Goal: Check status: Check status

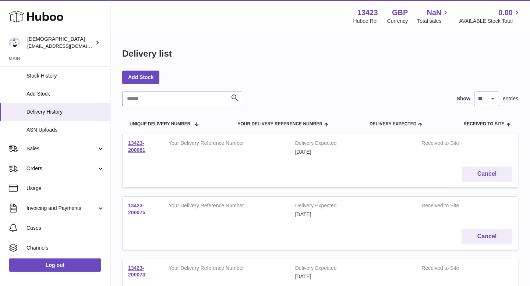
scroll to position [101, 0]
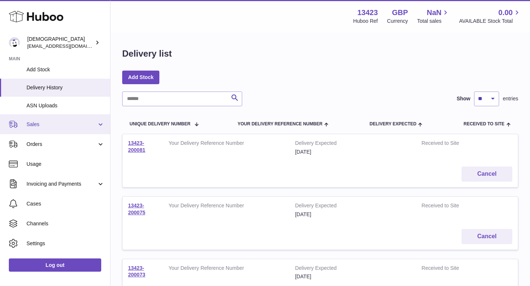
click at [47, 126] on span "Sales" at bounding box center [61, 124] width 70 height 7
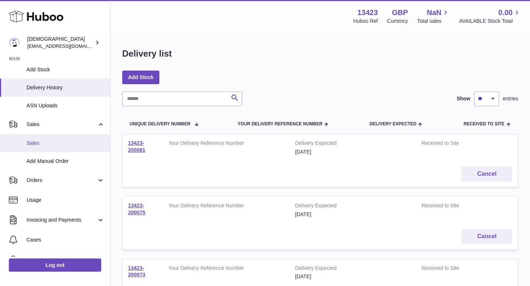
click at [45, 145] on span "Sales" at bounding box center [65, 143] width 78 height 7
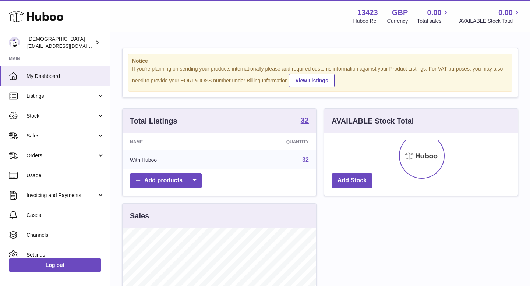
scroll to position [115, 194]
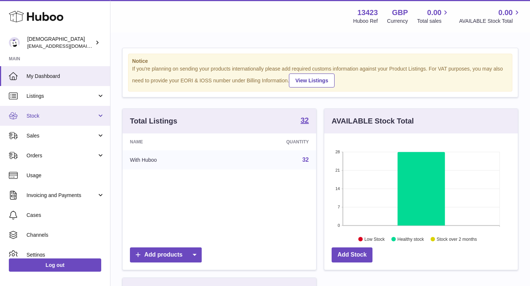
click at [46, 117] on span "Stock" at bounding box center [61, 116] width 70 height 7
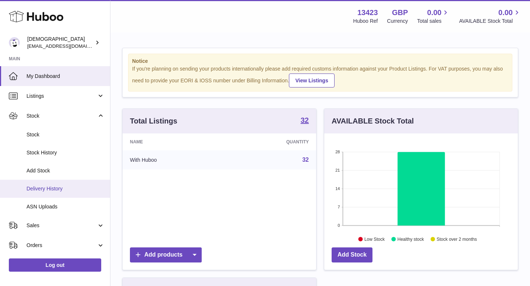
click at [46, 184] on link "Delivery History" at bounding box center [55, 189] width 110 height 18
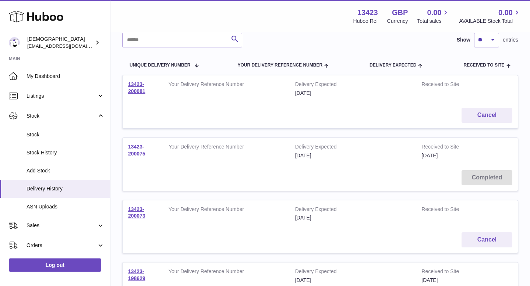
scroll to position [74, 0]
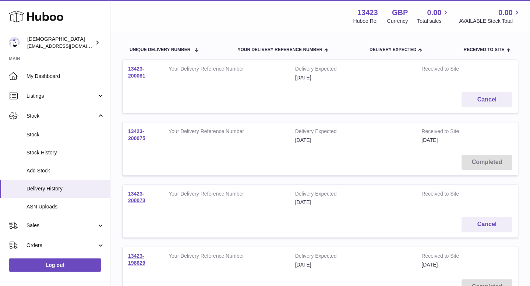
click at [136, 138] on link "13423-200075" at bounding box center [136, 134] width 17 height 13
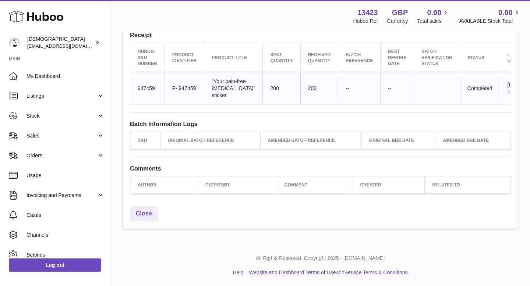
scroll to position [274, 0]
click at [144, 220] on link "Close" at bounding box center [144, 212] width 28 height 15
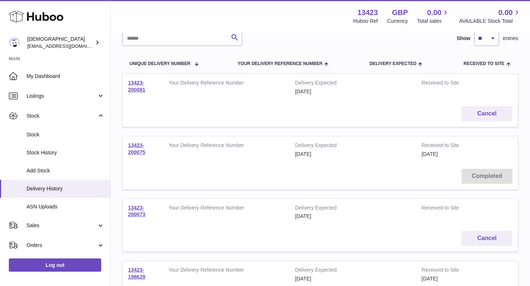
scroll to position [76, 0]
